Goal: Task Accomplishment & Management: Manage account settings

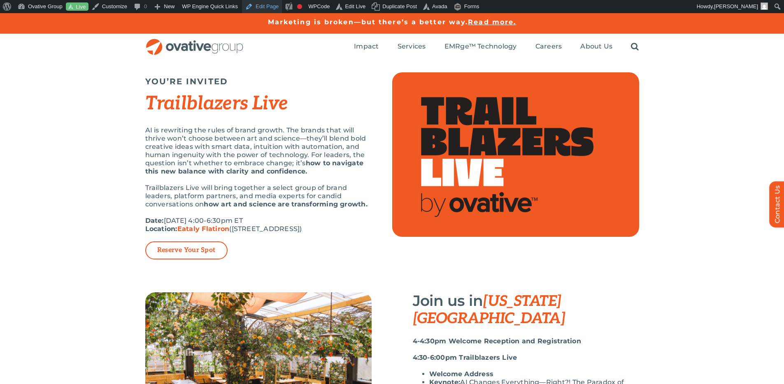
click at [274, 9] on link "Edit Page" at bounding box center [262, 6] width 40 height 13
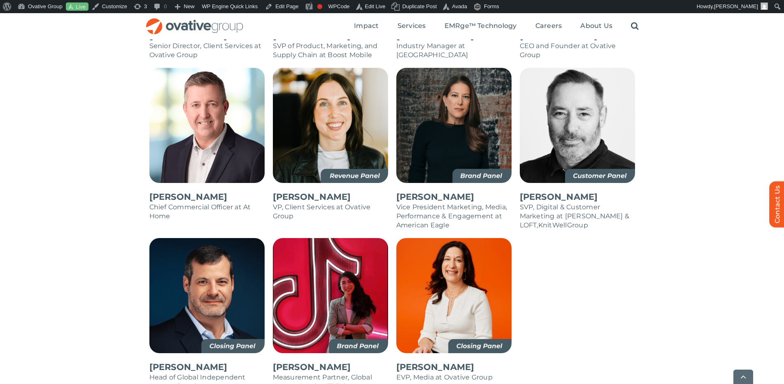
scroll to position [933, 0]
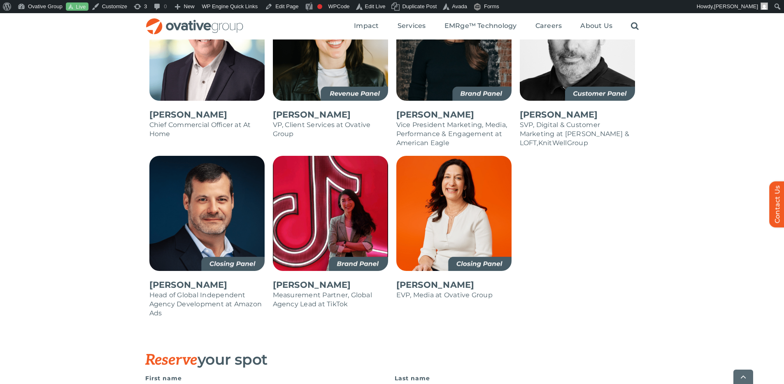
click at [667, 217] on div "[PERSON_NAME] Managing Director, Agency, Platforms & Investor Partnerships at G…" at bounding box center [392, 2] width 784 height 697
